Goal: Information Seeking & Learning: Learn about a topic

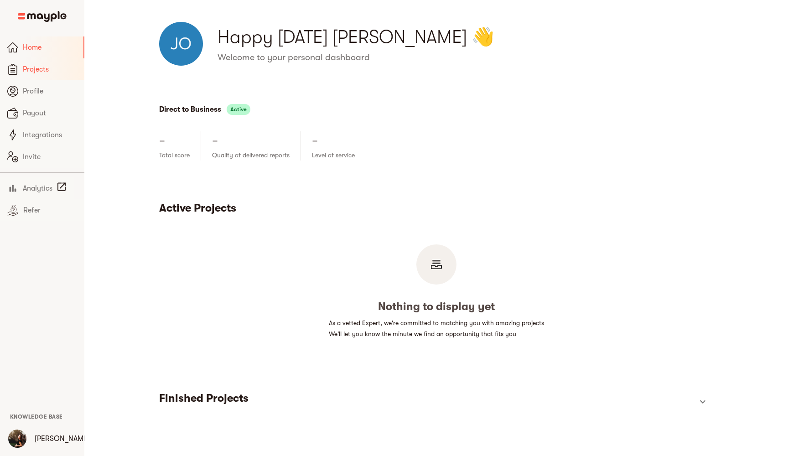
click at [29, 70] on span "Projects" at bounding box center [50, 69] width 54 height 11
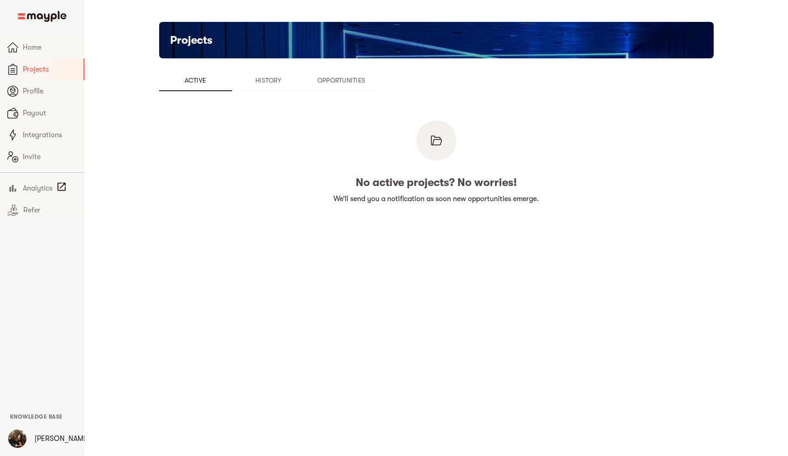
click at [334, 77] on span "Opportunities" at bounding box center [341, 80] width 62 height 11
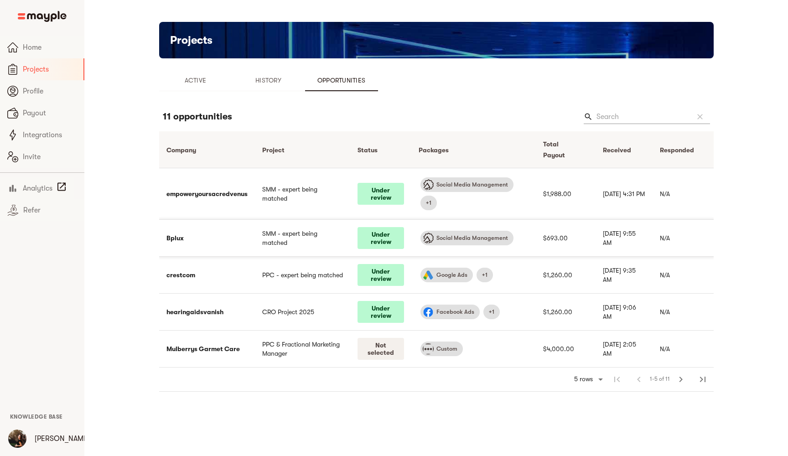
click at [176, 240] on td "Bplux" at bounding box center [207, 238] width 96 height 37
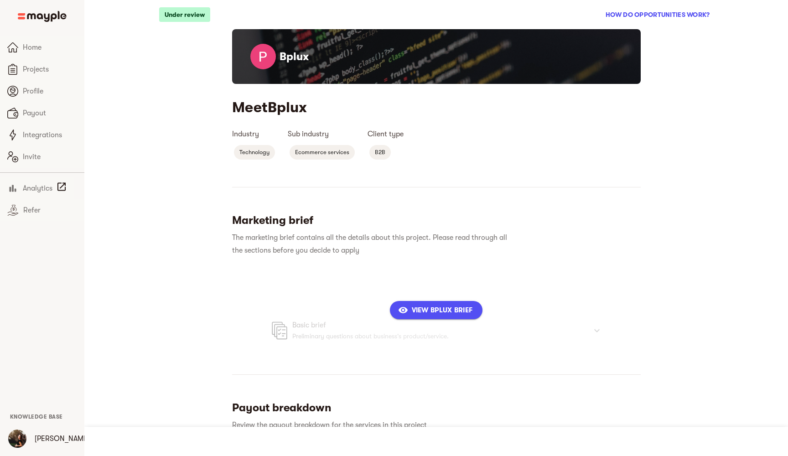
scroll to position [10, 0]
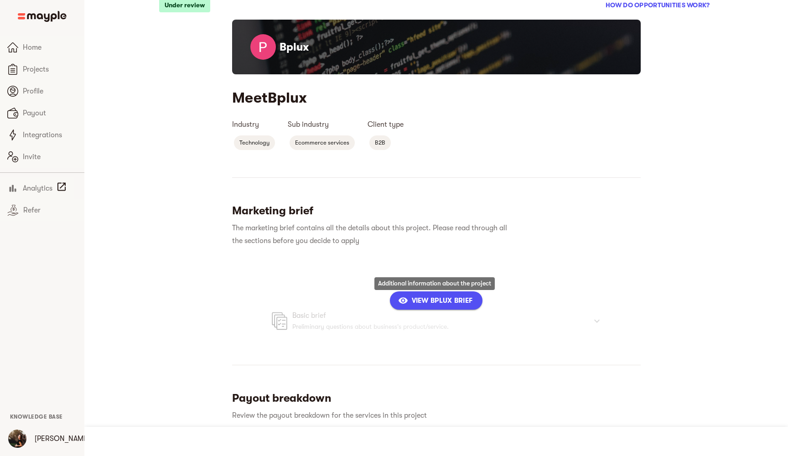
click at [441, 301] on span "View Bplux Brief" at bounding box center [436, 300] width 73 height 11
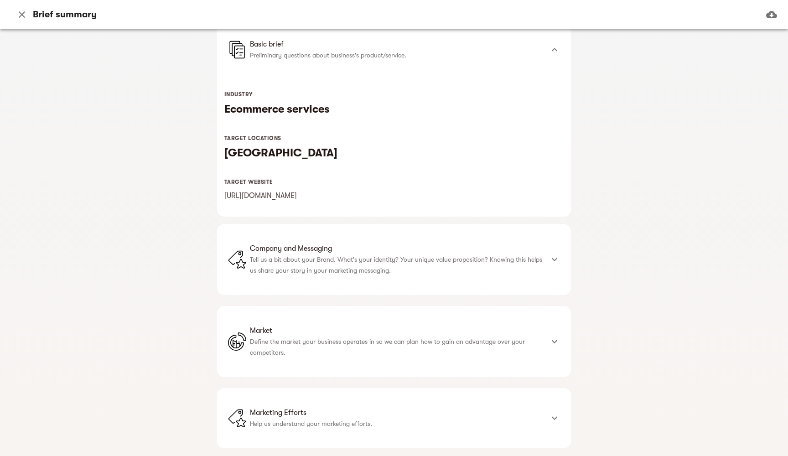
scroll to position [96, 0]
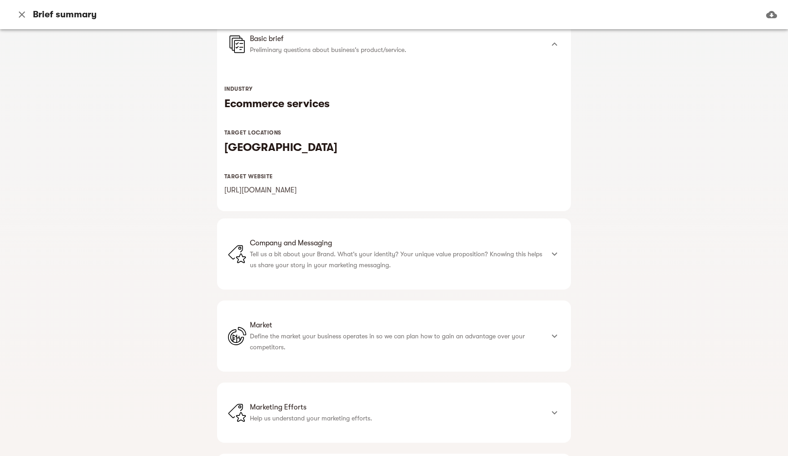
click at [382, 269] on p "Tell us a bit about your Brand. What's your identity? Your unique value proposi…" at bounding box center [397, 259] width 294 height 22
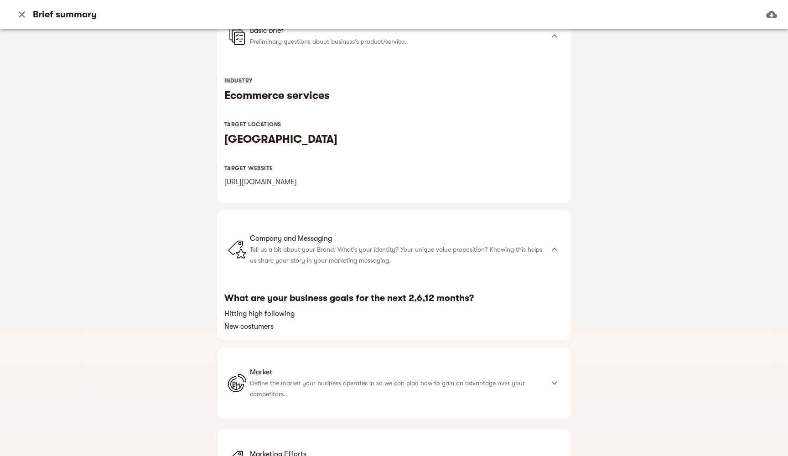
scroll to position [103, 0]
click at [320, 384] on p "Define the market your business operates in so we can plan how to gain an advan…" at bounding box center [397, 389] width 294 height 22
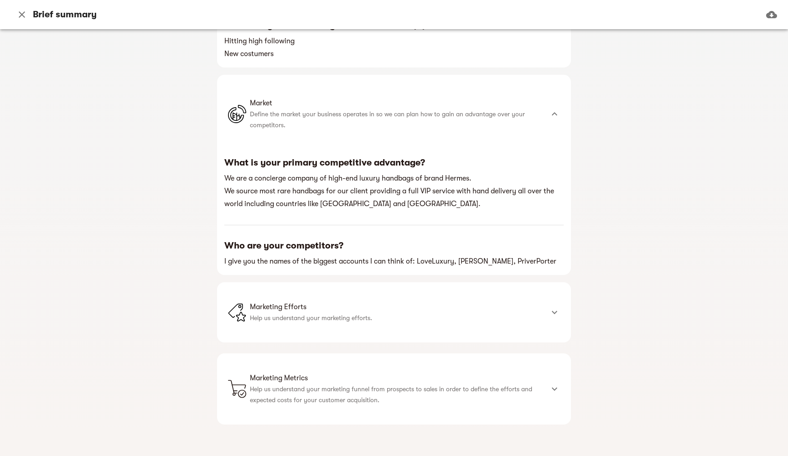
scroll to position [378, 0]
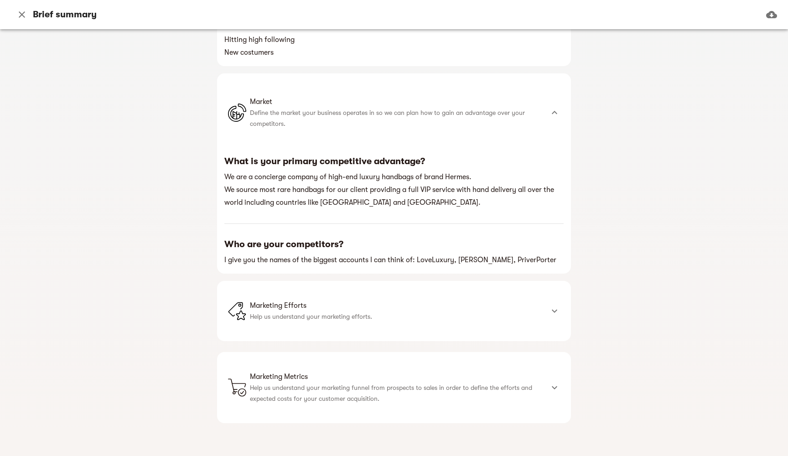
click at [345, 315] on p "Help us understand your marketing efforts." at bounding box center [397, 316] width 294 height 11
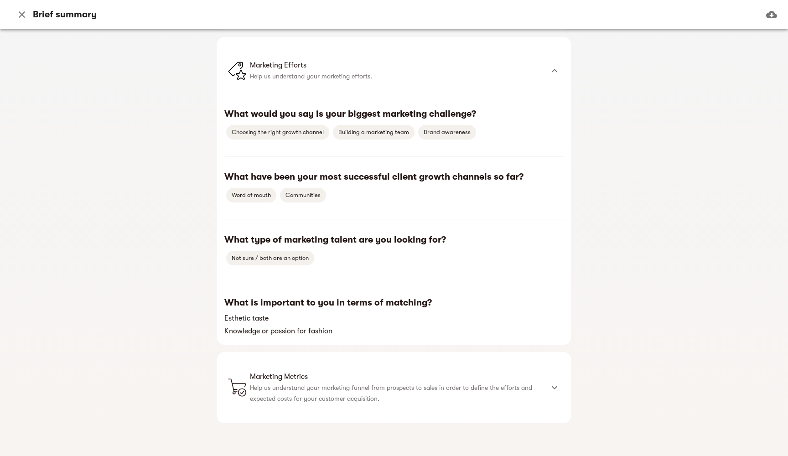
scroll to position [622, 0]
click at [324, 390] on p "Help us understand your marketing funnel from prospects to sales in order to de…" at bounding box center [397, 393] width 294 height 22
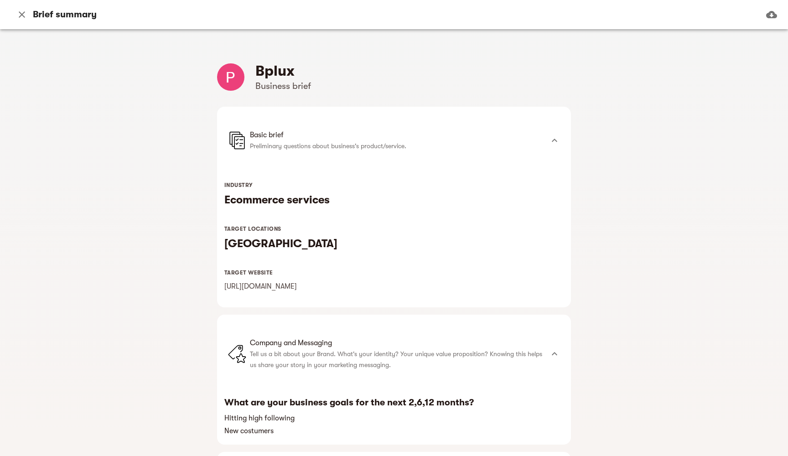
scroll to position [0, 0]
click at [264, 71] on h4 "Bplux" at bounding box center [283, 71] width 56 height 18
copy h4 "Bplux"
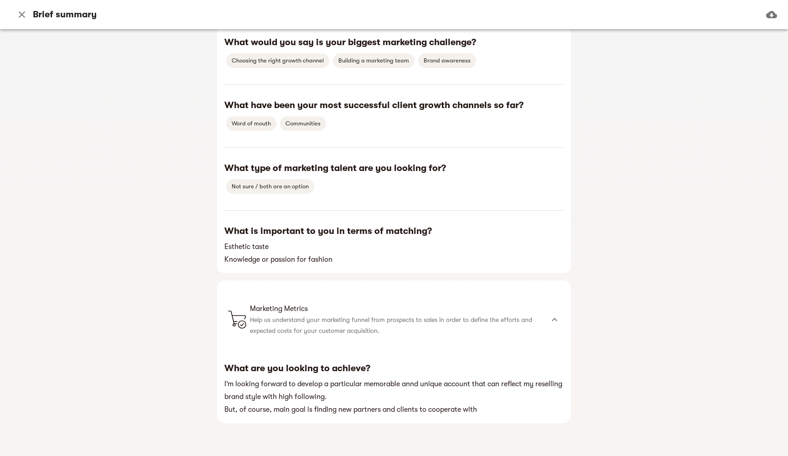
scroll to position [694, 0]
click at [21, 14] on icon "button" at bounding box center [22, 14] width 6 height 6
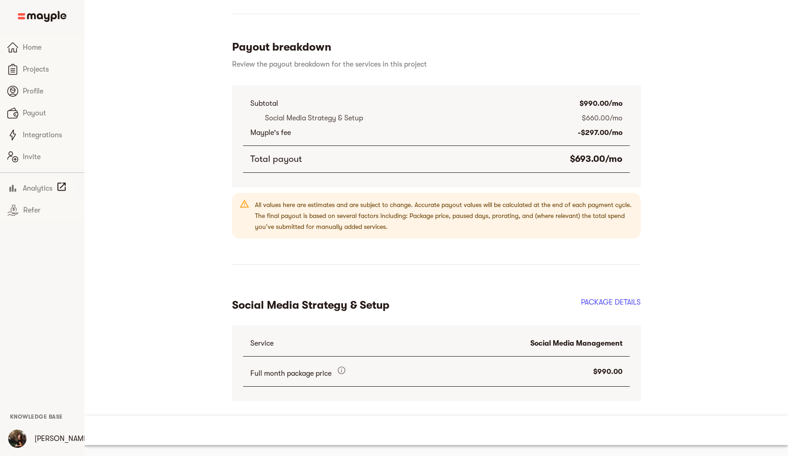
scroll to position [361, 0]
click at [589, 305] on h2 "PACKAGE DETAILS" at bounding box center [611, 308] width 60 height 22
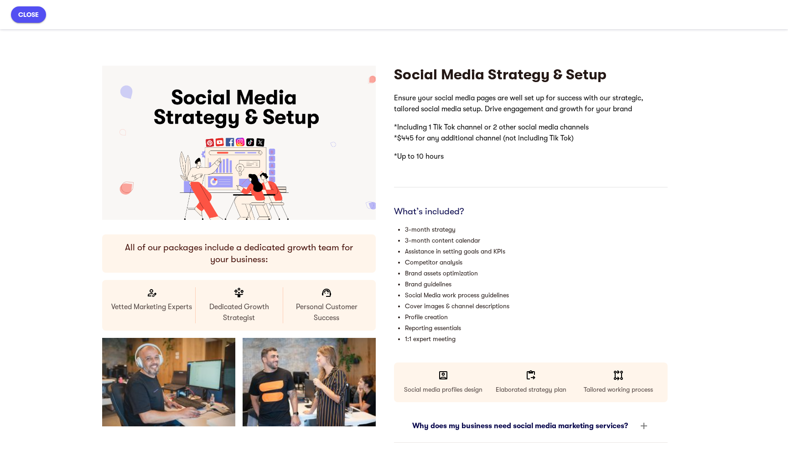
scroll to position [0, 0]
click at [36, 17] on span "close" at bounding box center [28, 14] width 21 height 11
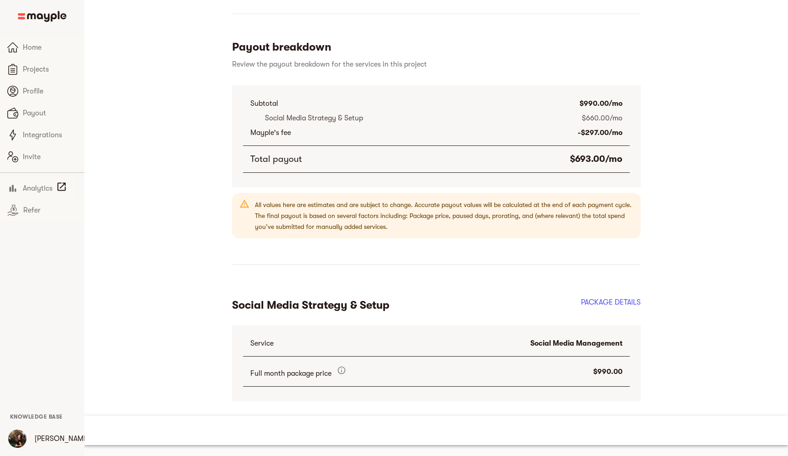
scroll to position [361, 0]
